Goal: Information Seeking & Learning: Find specific fact

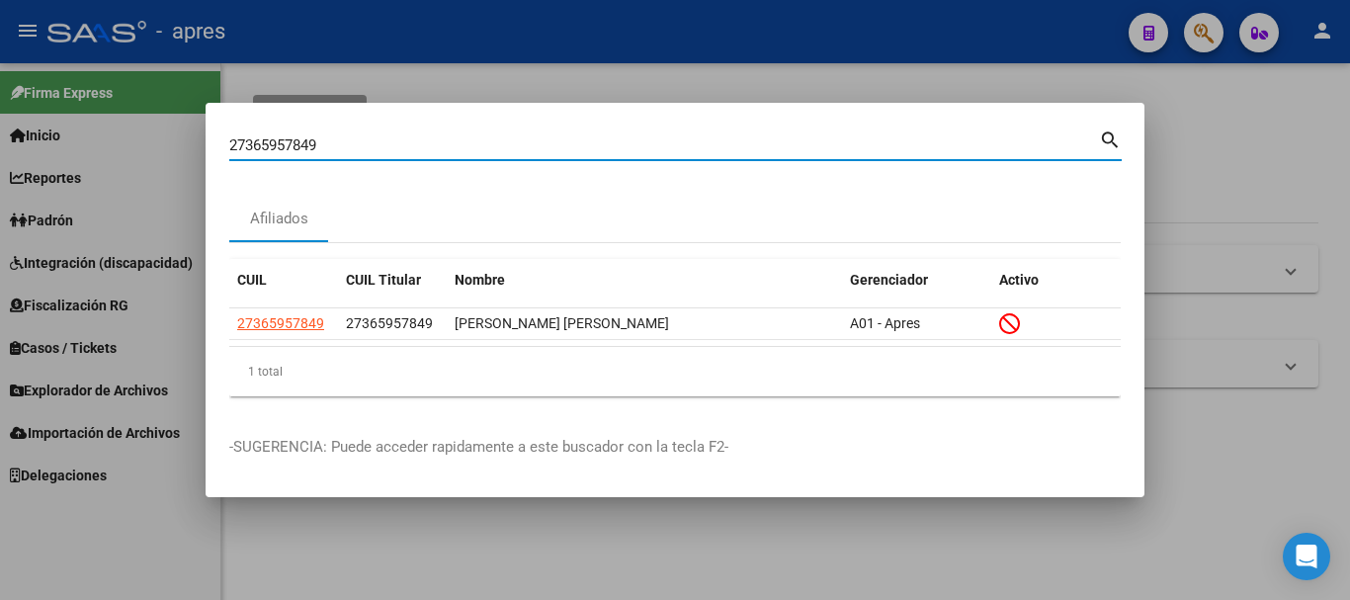
drag, startPoint x: 395, startPoint y: 149, endPoint x: 0, endPoint y: 222, distance: 402.2
click at [0, 222] on div "27365957849 Buscar (apellido, dni, cuil, nro traspaso, cuit, obra social) searc…" at bounding box center [675, 300] width 1350 height 600
type input "20277383110"
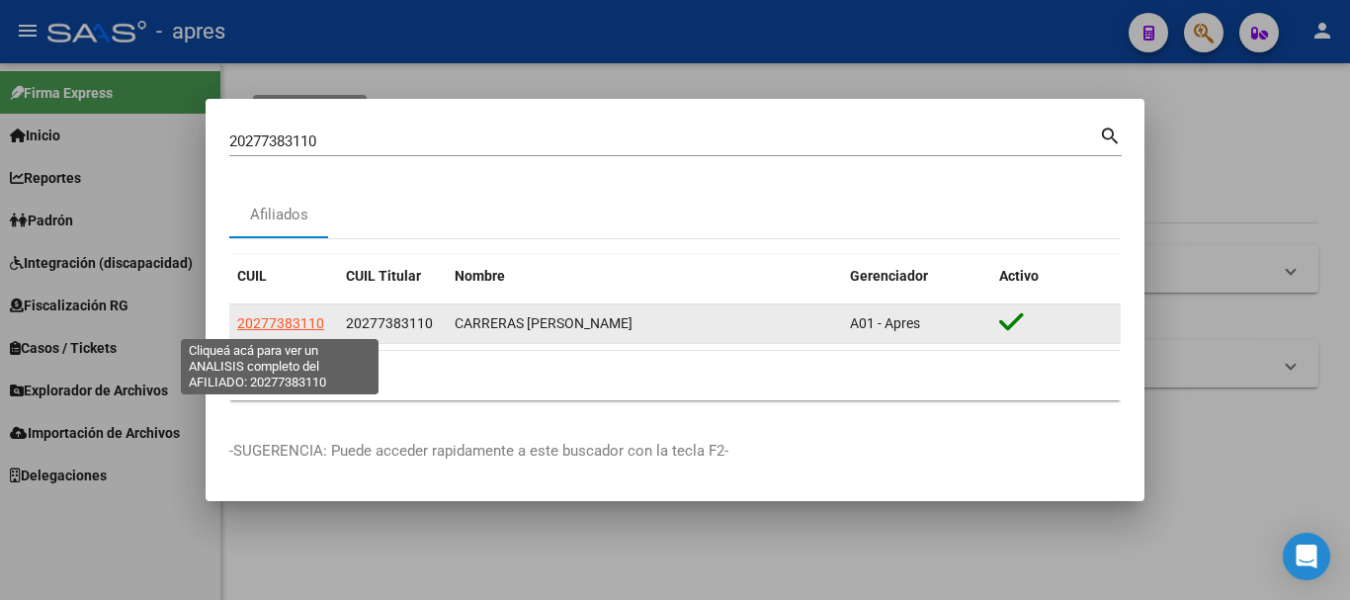
click at [290, 325] on span "20277383110" at bounding box center [280, 323] width 87 height 16
type textarea "20277383110"
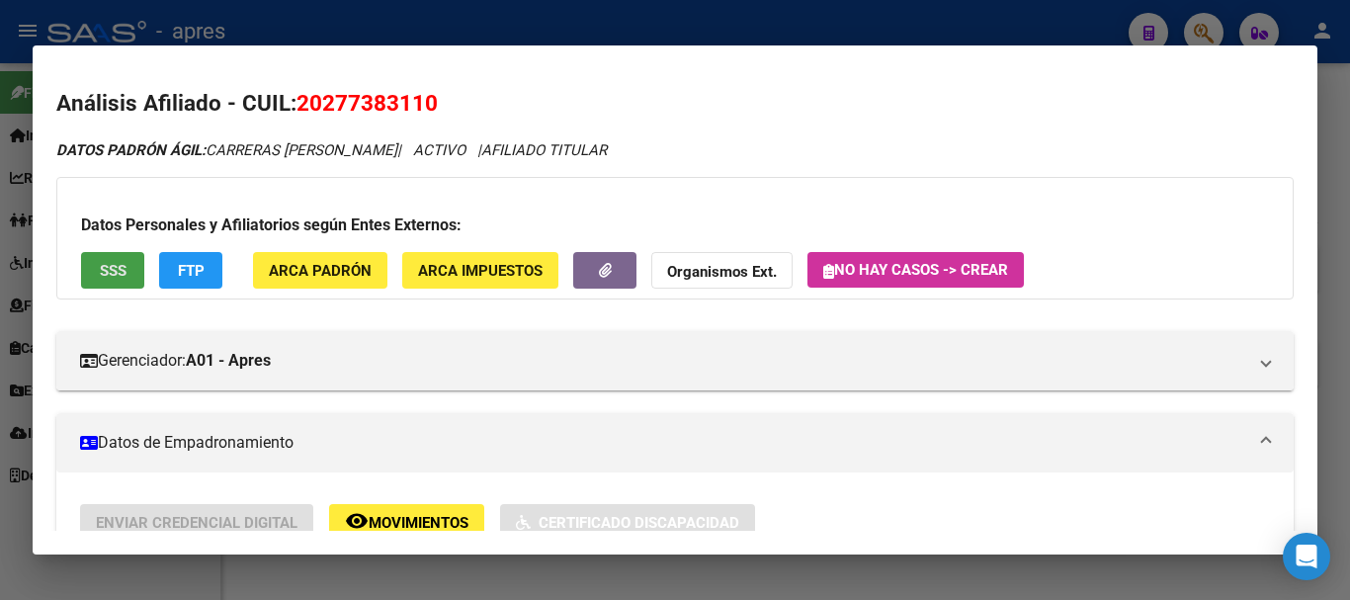
click at [132, 268] on button "SSS" at bounding box center [112, 270] width 63 height 37
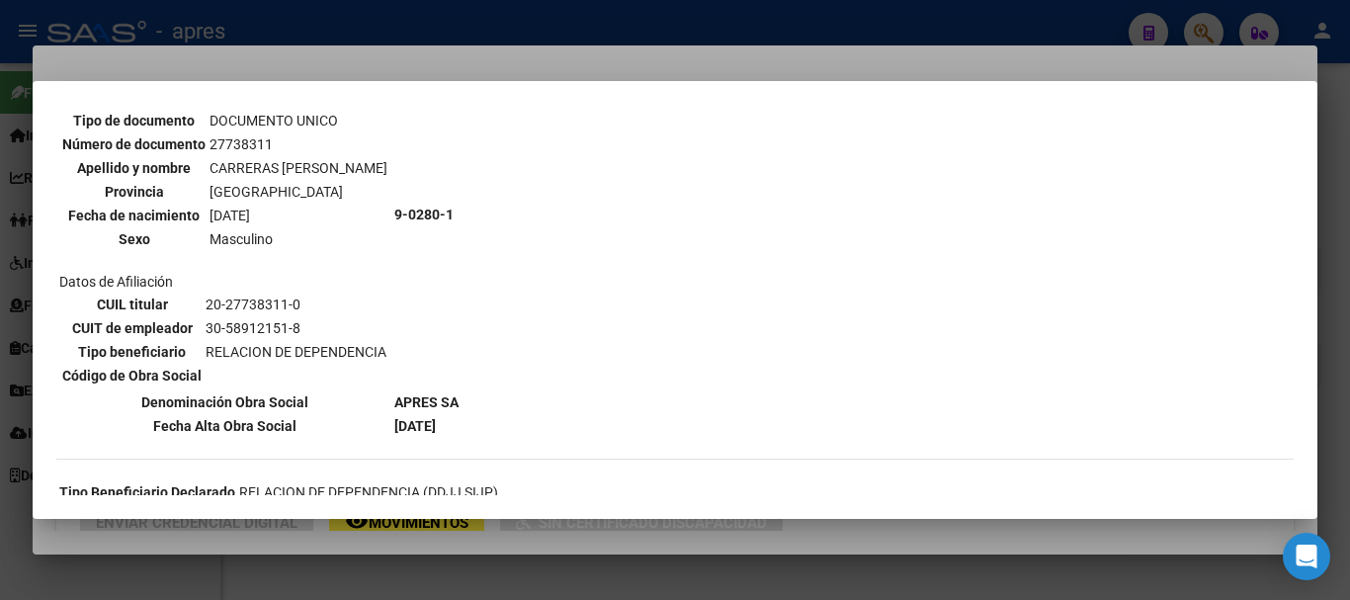
scroll to position [198, 0]
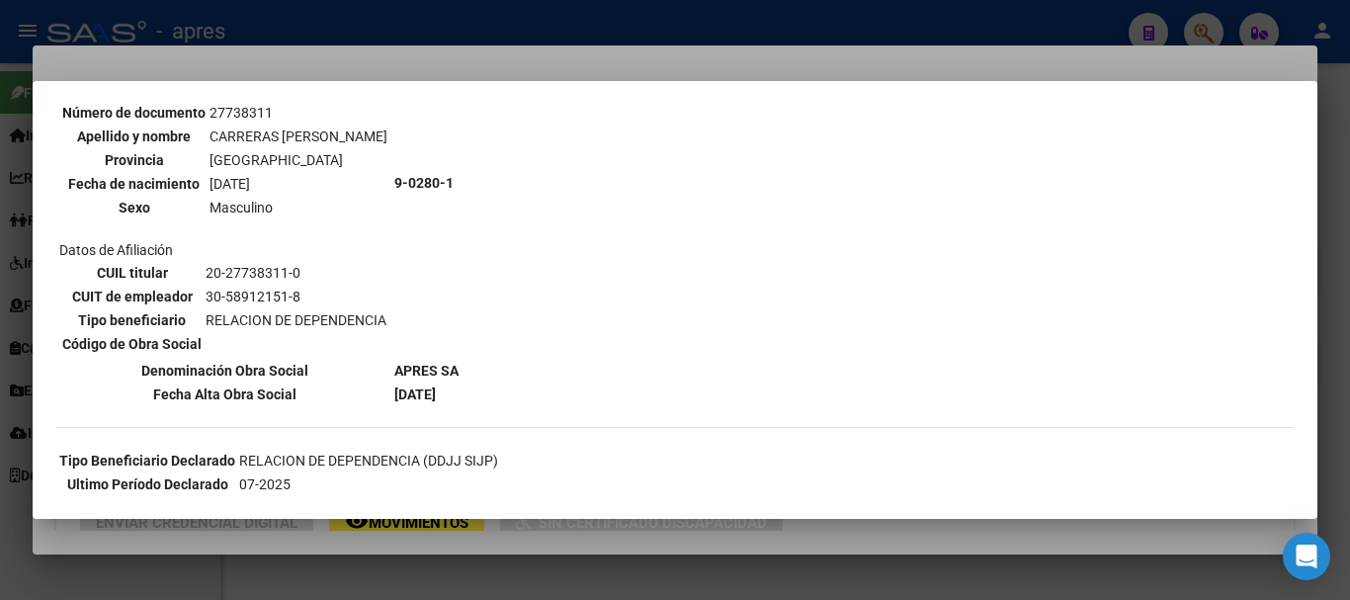
drag, startPoint x: 464, startPoint y: 409, endPoint x: 416, endPoint y: 406, distance: 47.5
click at [418, 407] on div "--ACTIVO en Obra Social según consulta SSS-- DATOS DE AFILIACION VIGENTE Datos …" at bounding box center [675, 336] width 1238 height 822
drag, startPoint x: 407, startPoint y: 401, endPoint x: 443, endPoint y: 395, distance: 36.1
click at [436, 395] on b "[DATE]" at bounding box center [415, 395] width 42 height 16
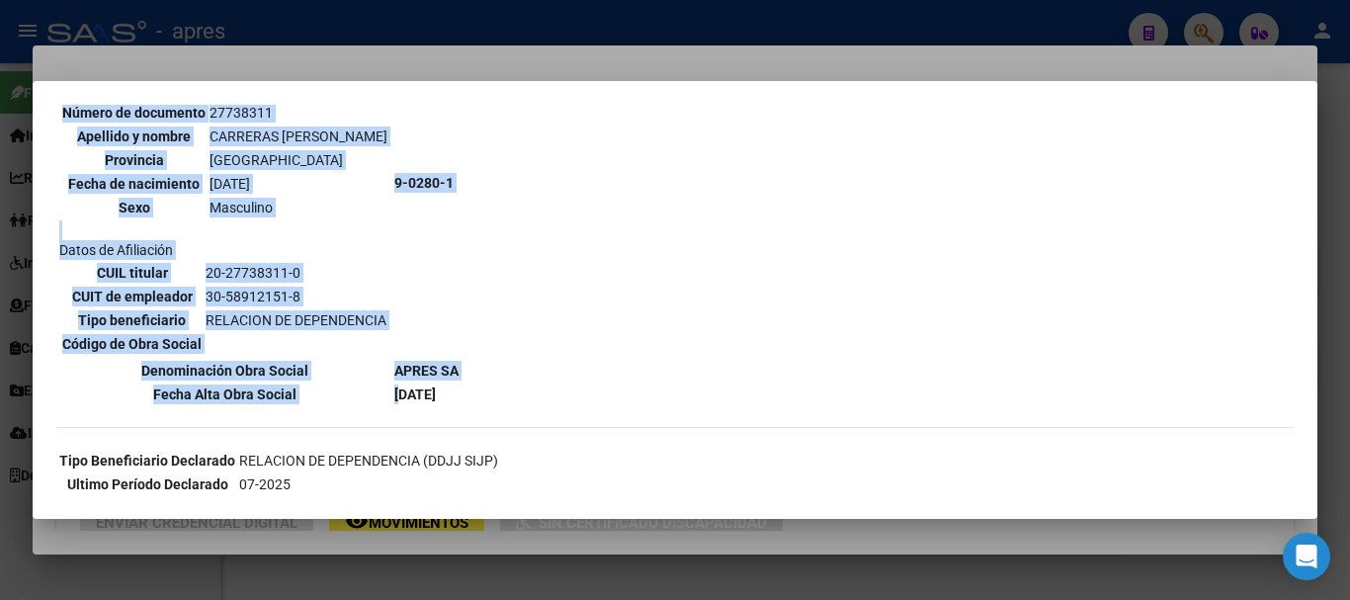
drag, startPoint x: 476, startPoint y: 391, endPoint x: 402, endPoint y: 395, distance: 73.3
click at [402, 395] on div "--ACTIVO en Obra Social según consulta SSS-- DATOS DE AFILIACION VIGENTE Datos …" at bounding box center [675, 336] width 1238 height 822
click at [401, 395] on b "[DATE]" at bounding box center [415, 395] width 42 height 16
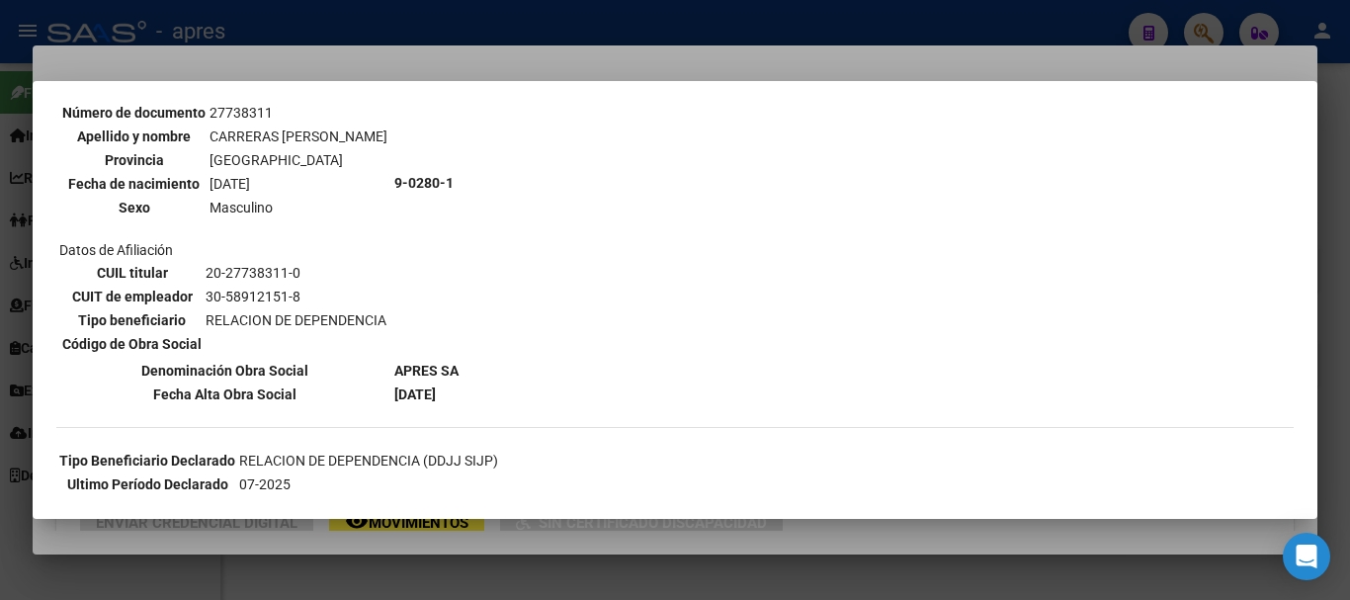
click at [365, 399] on th "Fecha Alta Obra Social" at bounding box center [224, 395] width 333 height 22
drag, startPoint x: 452, startPoint y: 401, endPoint x: 427, endPoint y: 404, distance: 24.9
click at [427, 404] on td "[DATE]" at bounding box center [426, 395] width 66 height 22
click at [374, 392] on th "Fecha Alta Obra Social" at bounding box center [224, 395] width 333 height 22
drag, startPoint x: 271, startPoint y: 386, endPoint x: 421, endPoint y: 386, distance: 150.3
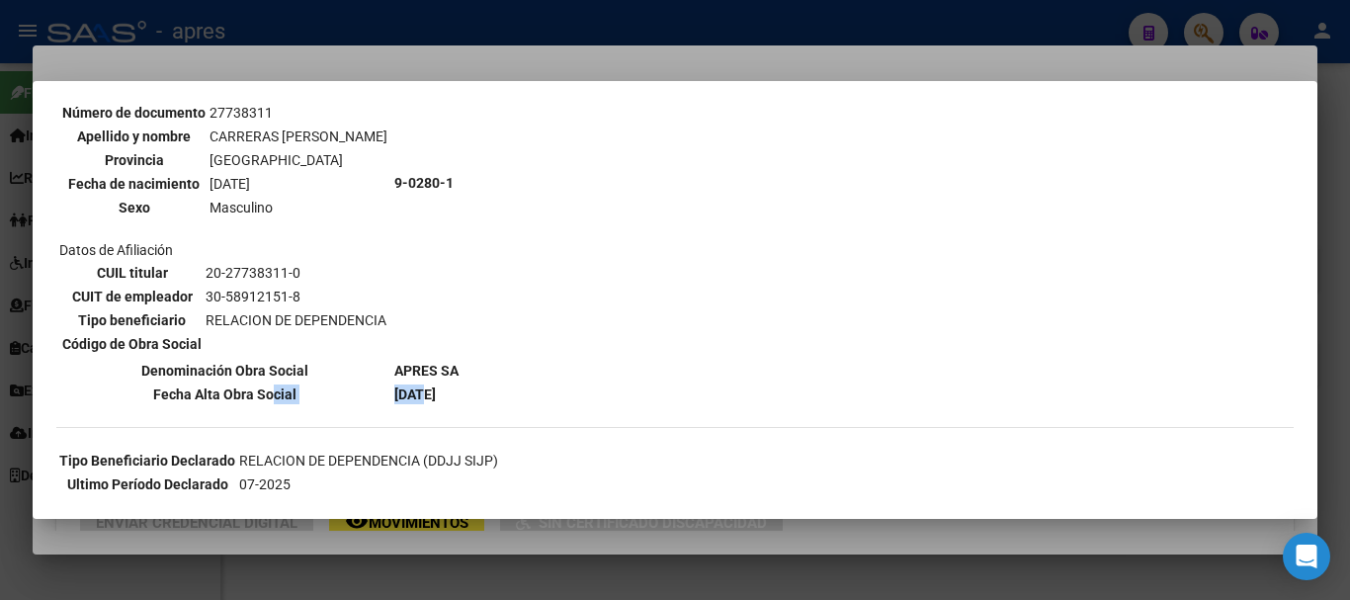
click at [421, 386] on tr "Fecha Alta Obra Social [DATE]" at bounding box center [258, 395] width 401 height 22
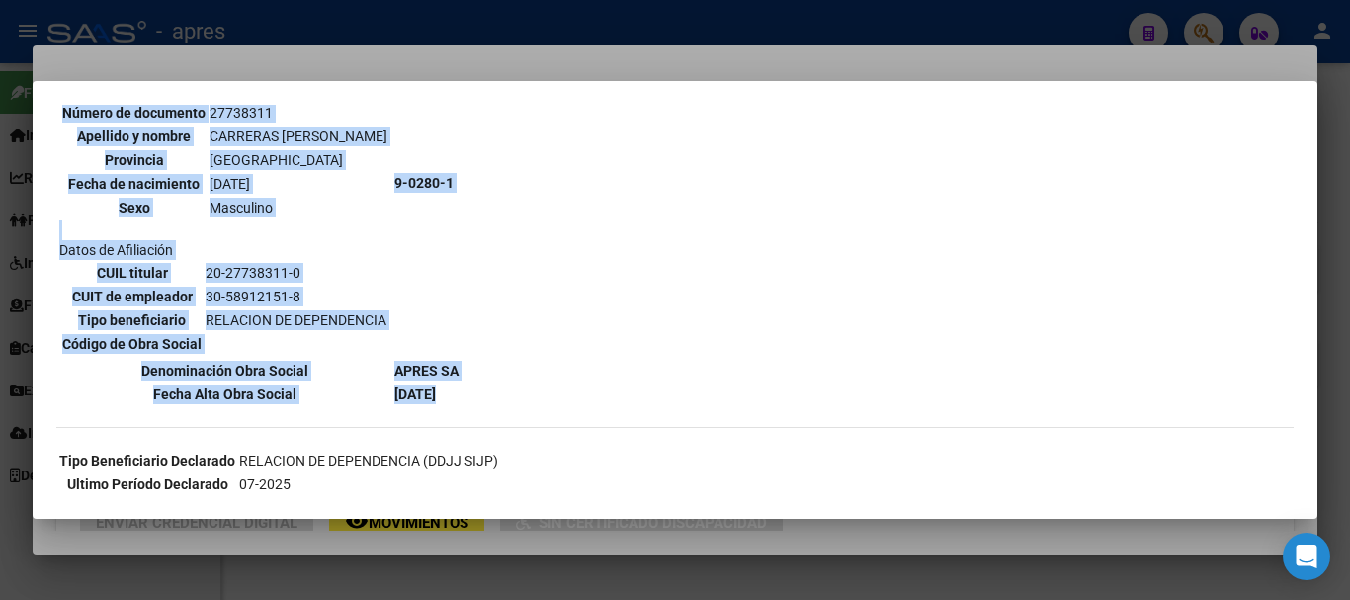
drag, startPoint x: 509, startPoint y: 395, endPoint x: 430, endPoint y: 402, distance: 79.4
click at [432, 402] on div "--ACTIVO en Obra Social según consulta SSS-- DATOS DE AFILIACION VIGENTE Datos …" at bounding box center [675, 336] width 1238 height 822
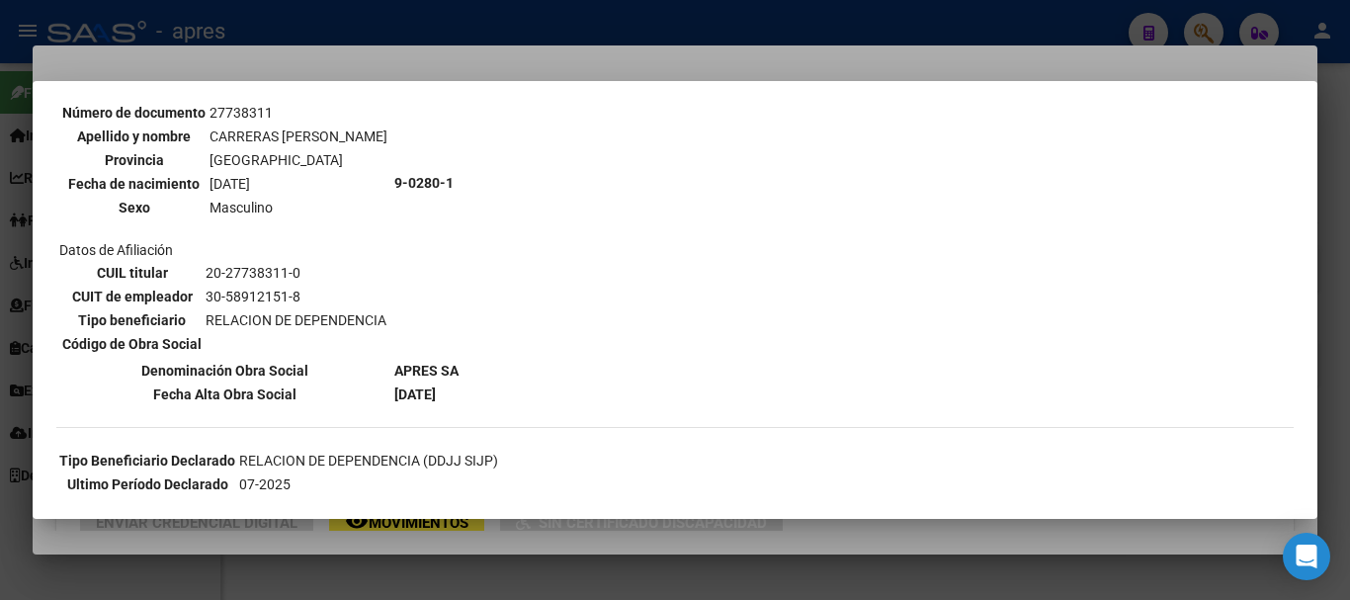
click at [430, 402] on b "[DATE]" at bounding box center [415, 395] width 42 height 16
drag, startPoint x: 374, startPoint y: 393, endPoint x: 465, endPoint y: 391, distance: 91.0
click at [460, 391] on tr "Fecha Alta Obra Social [DATE]" at bounding box center [258, 395] width 401 height 22
drag, startPoint x: 465, startPoint y: 391, endPoint x: 478, endPoint y: 392, distance: 13.9
click at [460, 391] on td "[DATE]" at bounding box center [426, 395] width 66 height 22
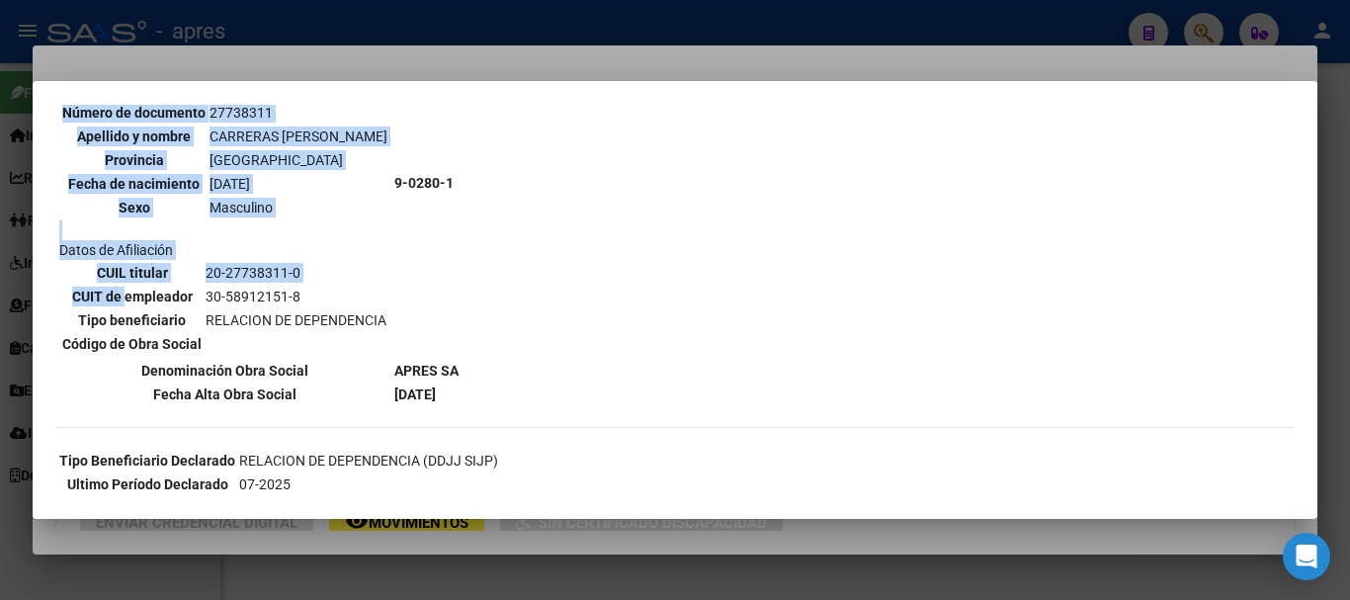
drag, startPoint x: 478, startPoint y: 392, endPoint x: 124, endPoint y: 286, distance: 370.6
click at [124, 286] on div "--ACTIVO en Obra Social según consulta SSS-- DATOS DE AFILIACION VIGENTE Datos …" at bounding box center [675, 336] width 1238 height 822
drag, startPoint x: 123, startPoint y: 286, endPoint x: 101, endPoint y: 279, distance: 22.8
click at [120, 286] on th "CUIT de empleador" at bounding box center [131, 297] width 141 height 22
drag, startPoint x: 65, startPoint y: 238, endPoint x: 484, endPoint y: 396, distance: 448.0
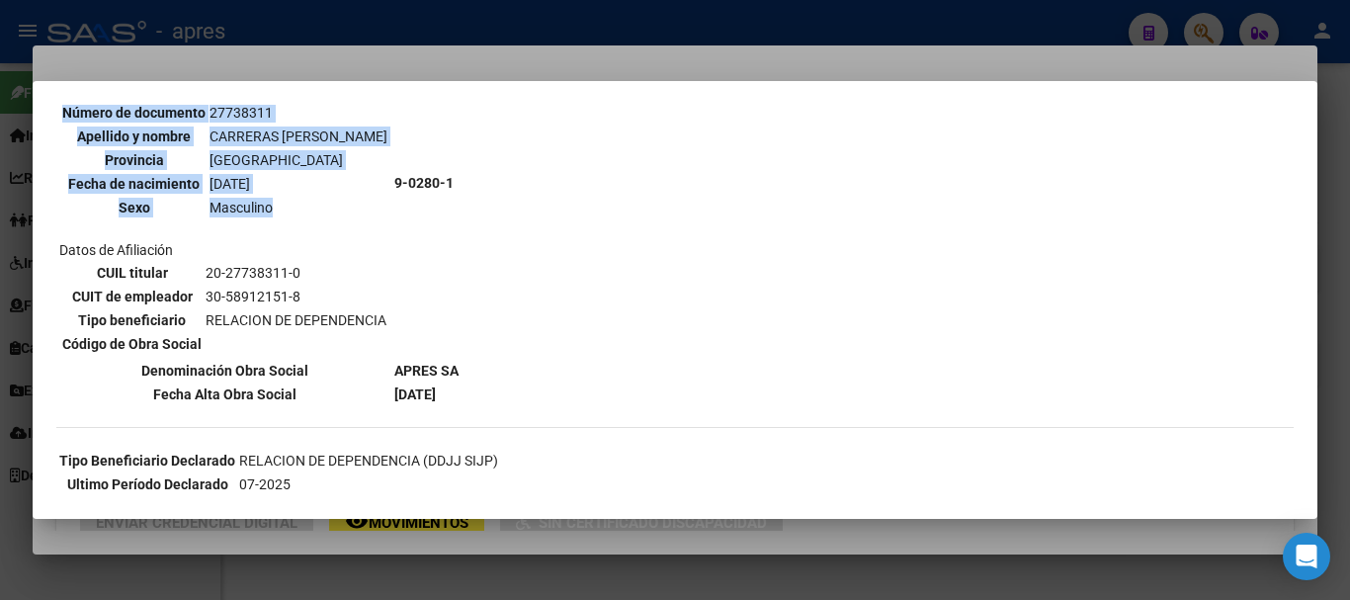
click at [484, 396] on div "--ACTIVO en Obra Social según consulta SSS-- DATOS DE AFILIACION VIGENTE Datos …" at bounding box center [675, 336] width 1238 height 822
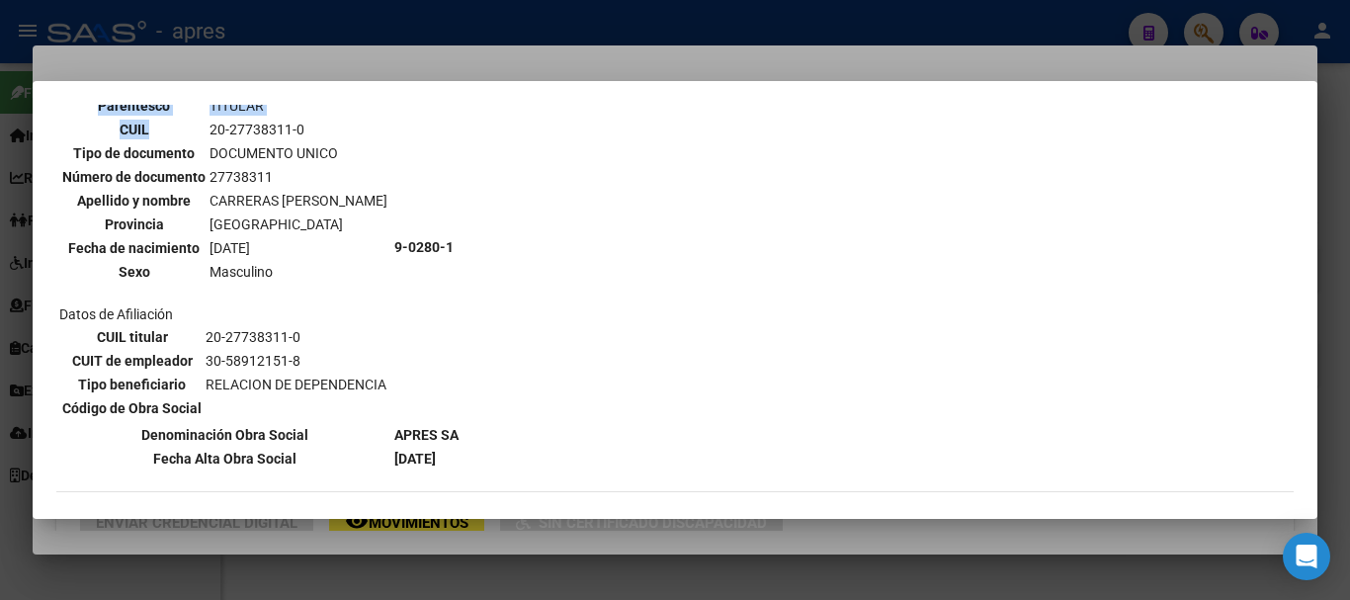
drag, startPoint x: 484, startPoint y: 401, endPoint x: 157, endPoint y: 120, distance: 431.8
click at [157, 120] on div "--ACTIVO en Obra Social según consulta SSS-- DATOS DE AFILIACION VIGENTE Datos …" at bounding box center [675, 400] width 1238 height 822
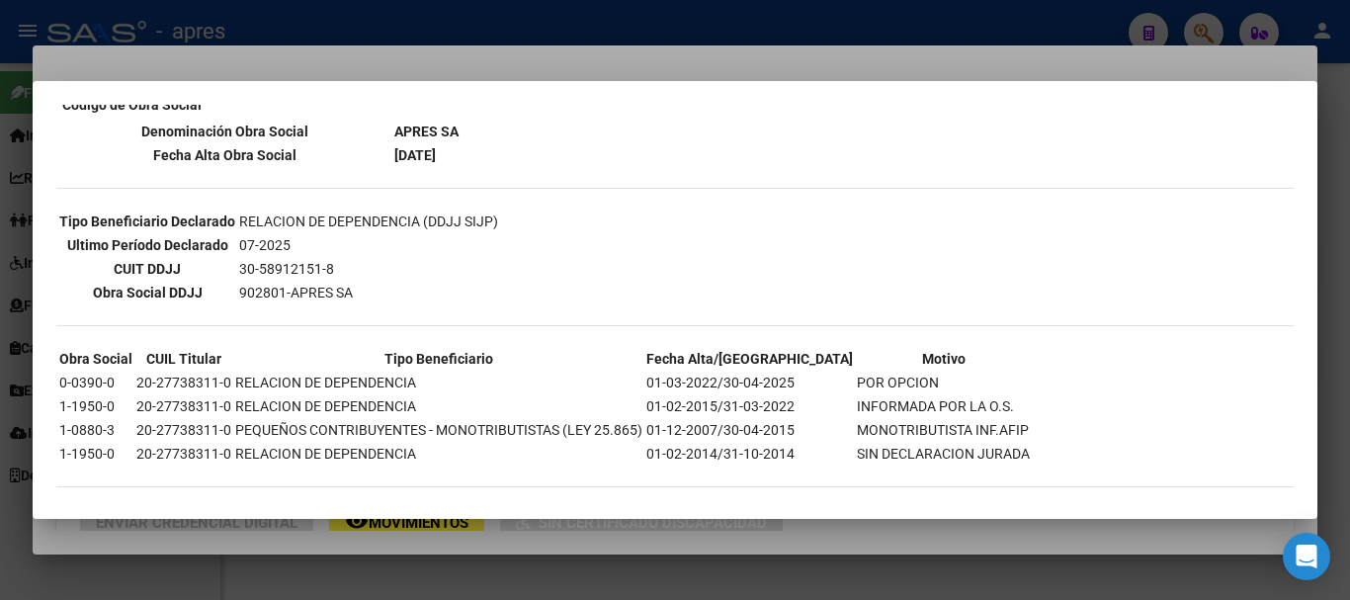
scroll to position [449, 0]
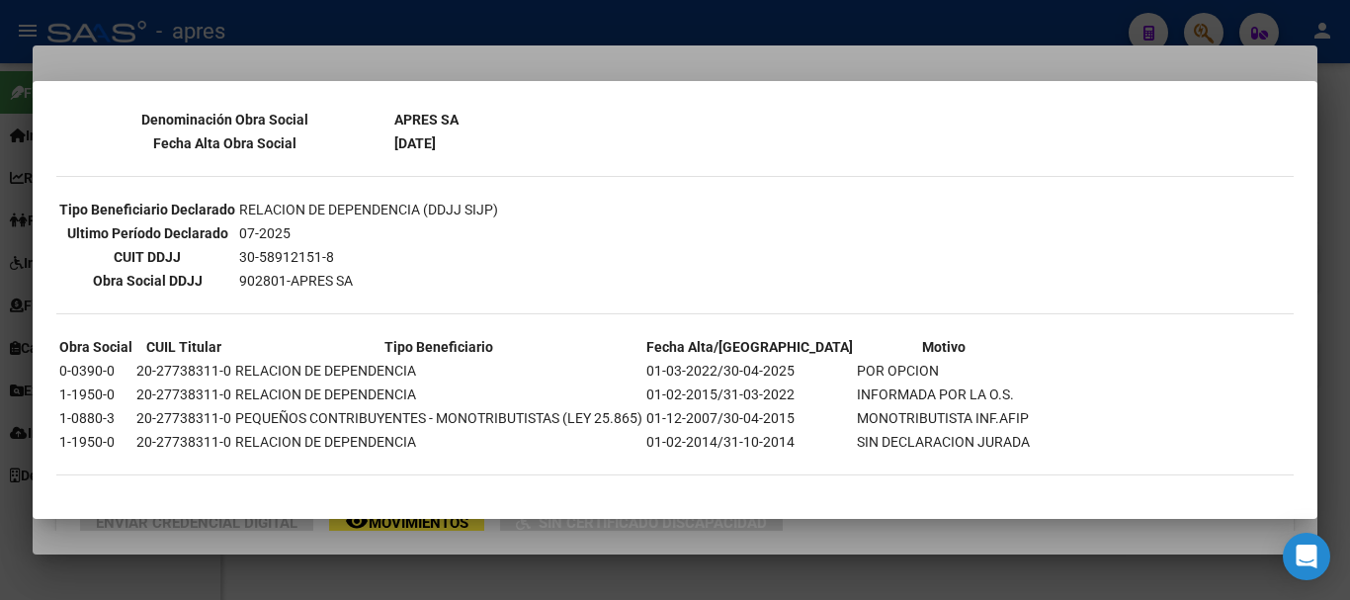
click at [380, 201] on td "RELACION DE DEPENDENCIA (DDJJ SIJP)" at bounding box center [368, 210] width 261 height 22
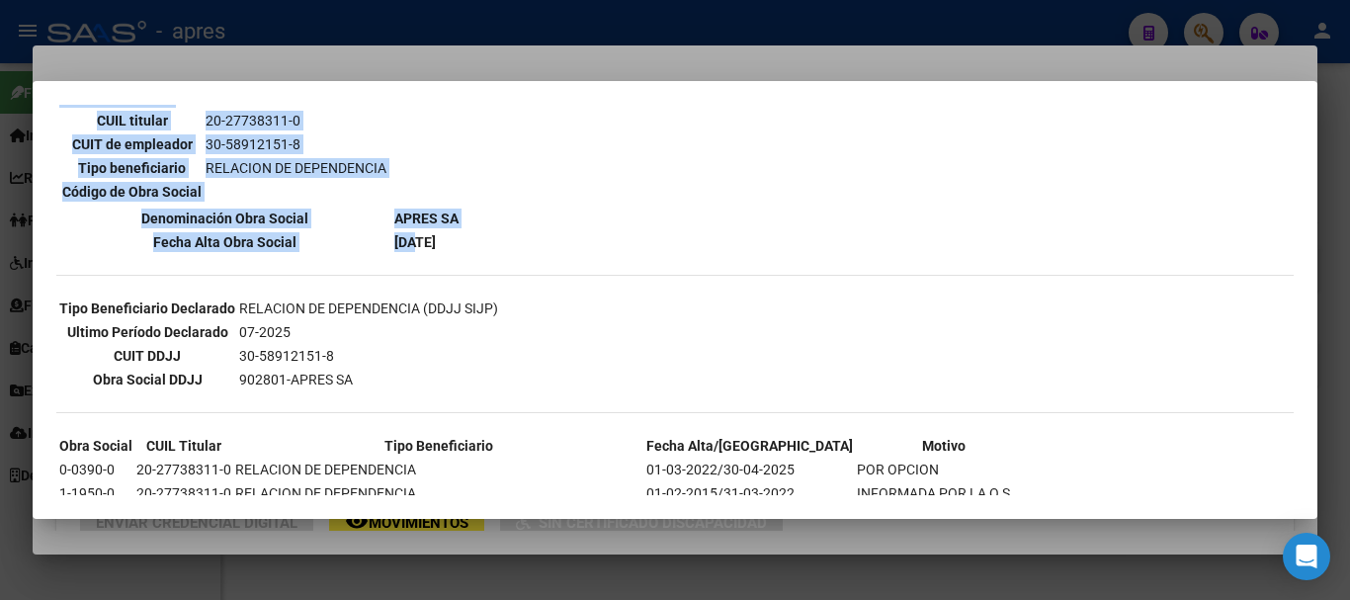
drag, startPoint x: 476, startPoint y: 261, endPoint x: 414, endPoint y: 240, distance: 64.7
click at [414, 240] on div "--ACTIVO en Obra Social según consulta SSS-- DATOS DE AFILIACION VIGENTE Datos …" at bounding box center [675, 184] width 1238 height 822
click at [413, 240] on b "[DATE]" at bounding box center [415, 242] width 42 height 16
drag, startPoint x: 362, startPoint y: 245, endPoint x: 486, endPoint y: 240, distance: 124.7
click at [486, 240] on div "--ACTIVO en Obra Social según consulta SSS-- DATOS DE AFILIACION VIGENTE Datos …" at bounding box center [675, 184] width 1238 height 822
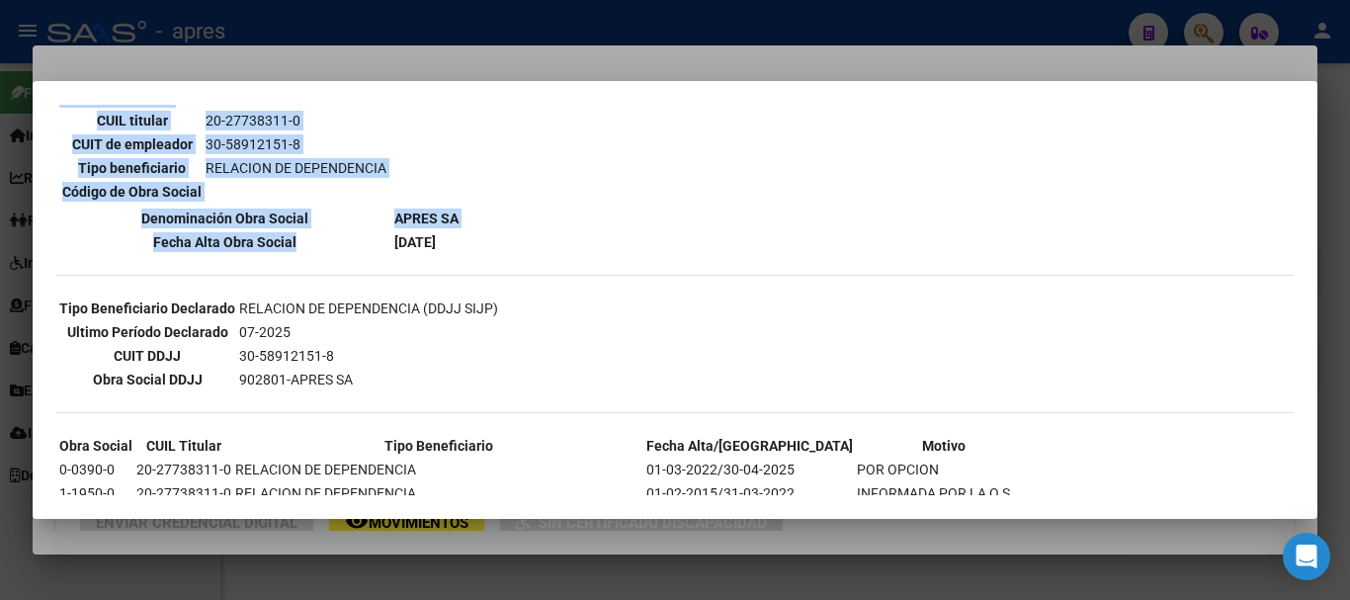
click at [486, 240] on div "--ACTIVO en Obra Social según consulta SSS-- DATOS DE AFILIACION VIGENTE Datos …" at bounding box center [675, 184] width 1238 height 822
drag, startPoint x: 486, startPoint y: 240, endPoint x: 158, endPoint y: 216, distance: 329.1
click at [158, 216] on div "--ACTIVO en Obra Social según consulta SSS-- DATOS DE AFILIACION VIGENTE Datos …" at bounding box center [675, 184] width 1238 height 822
click at [237, 218] on th "Denominación Obra Social" at bounding box center [224, 219] width 333 height 22
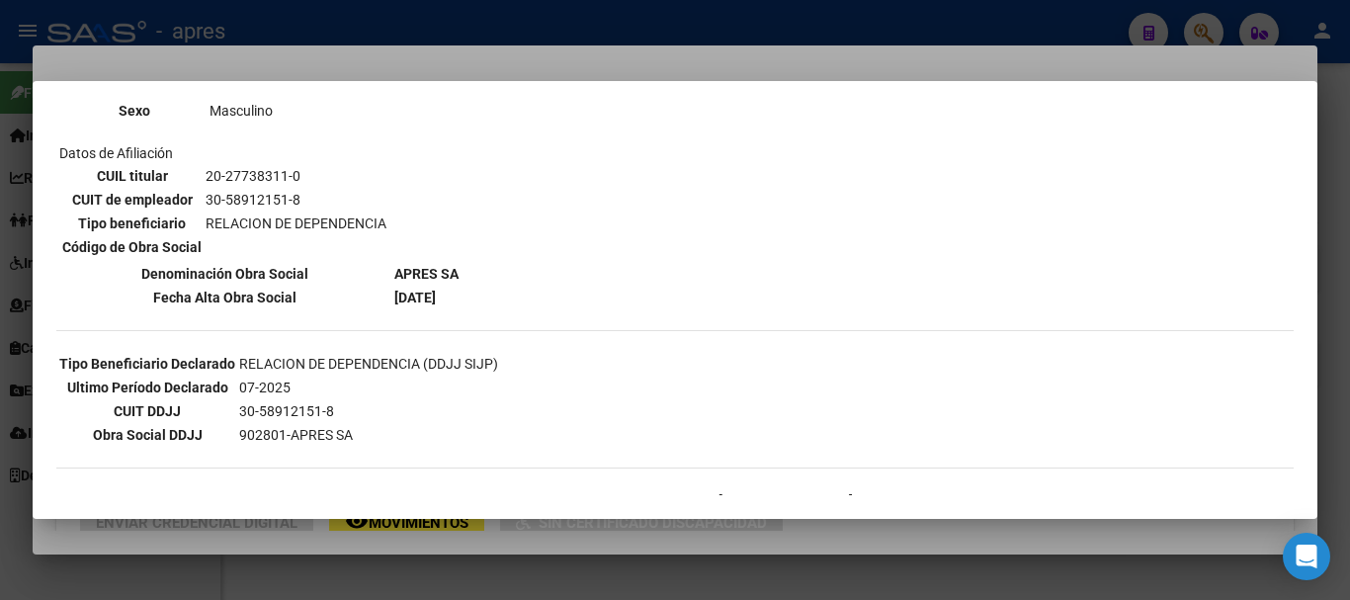
scroll to position [297, 0]
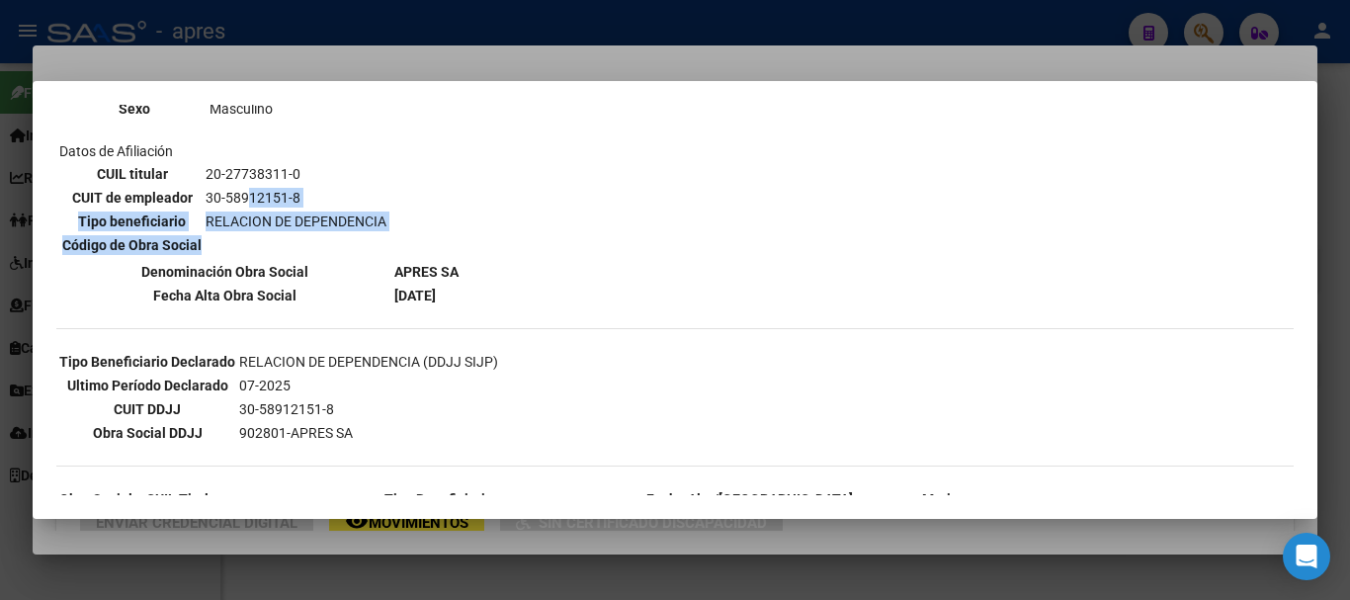
drag, startPoint x: 247, startPoint y: 187, endPoint x: 343, endPoint y: 246, distance: 112.8
click at [343, 246] on table "CUIL titular 20-27738311-0 CUIT de empleador 30-58912151-8 Tipo beneficiario RE…" at bounding box center [224, 209] width 330 height 97
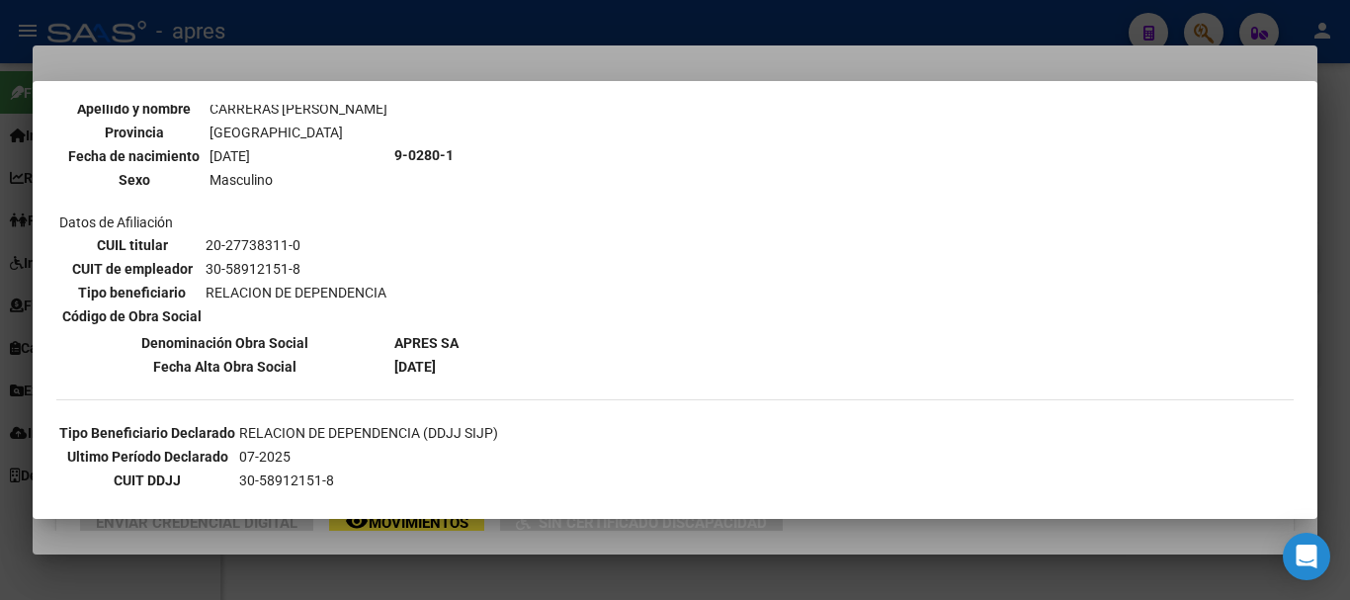
scroll to position [0, 0]
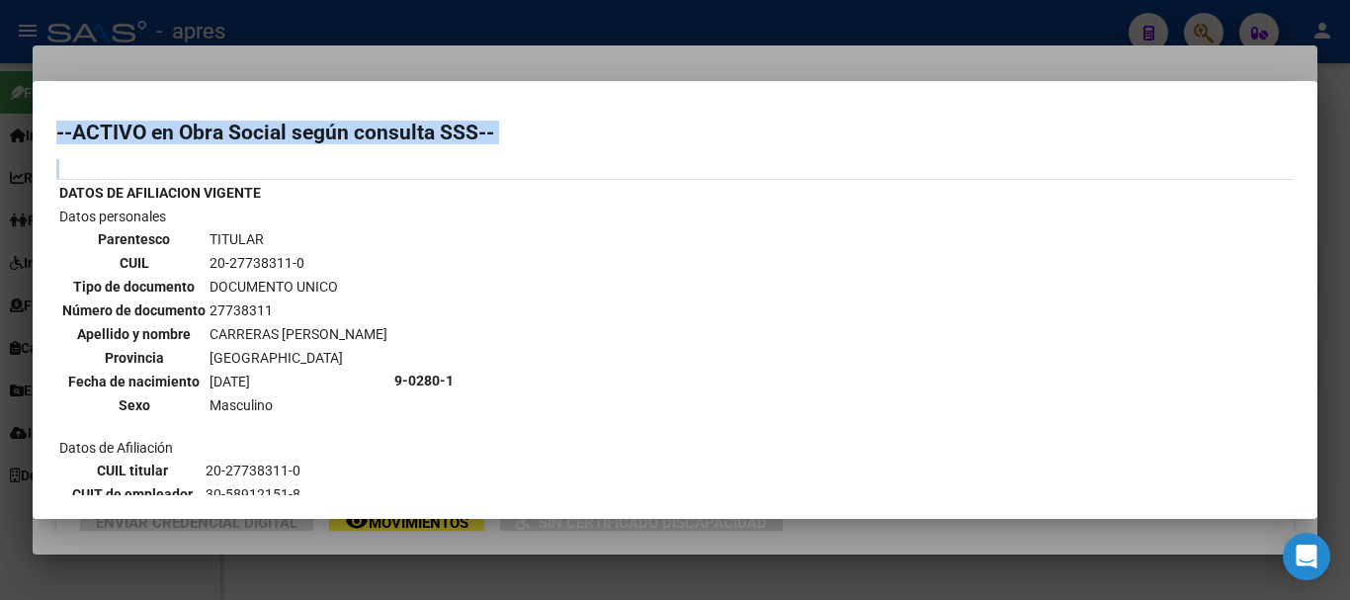
drag, startPoint x: 510, startPoint y: 297, endPoint x: 58, endPoint y: 105, distance: 490.8
click at [58, 105] on mat-dialog-content "--ACTIVO en Obra Social según consulta SSS-- DATOS DE AFILIACION VIGENTE Datos …" at bounding box center [675, 300] width 1285 height 391
click at [346, 310] on td "27738311" at bounding box center [299, 311] width 180 height 22
click at [447, 401] on td "9-0280-1" at bounding box center [426, 381] width 66 height 350
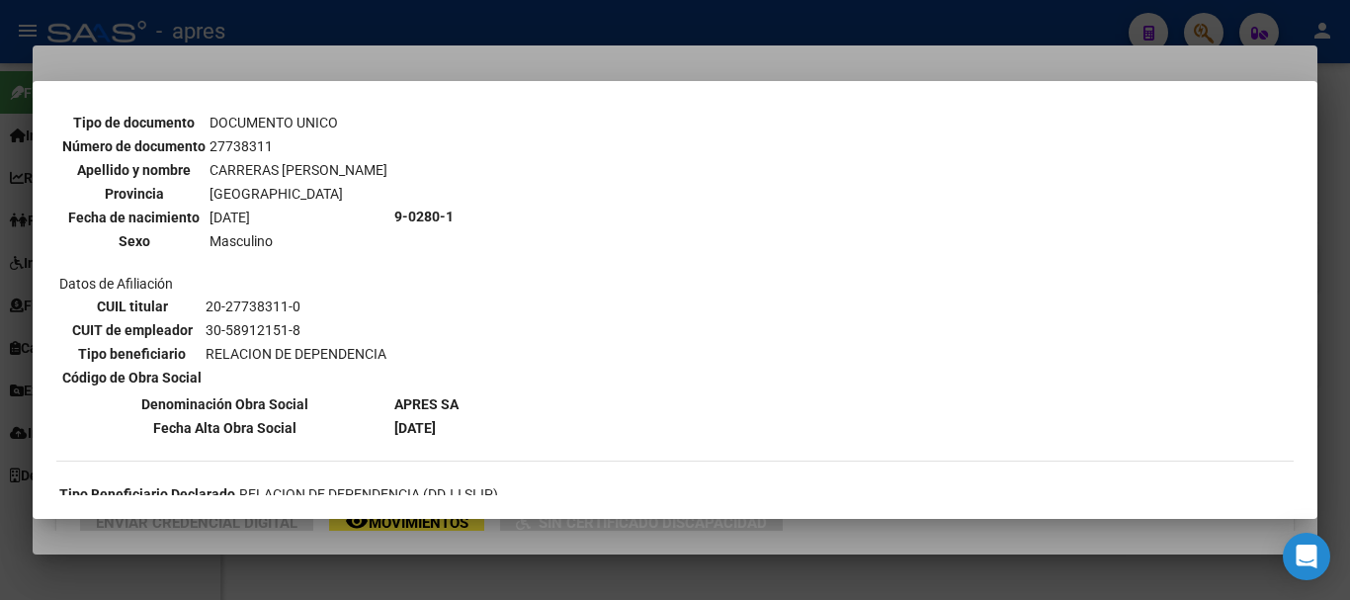
scroll to position [198, 0]
